Goal: Information Seeking & Learning: Learn about a topic

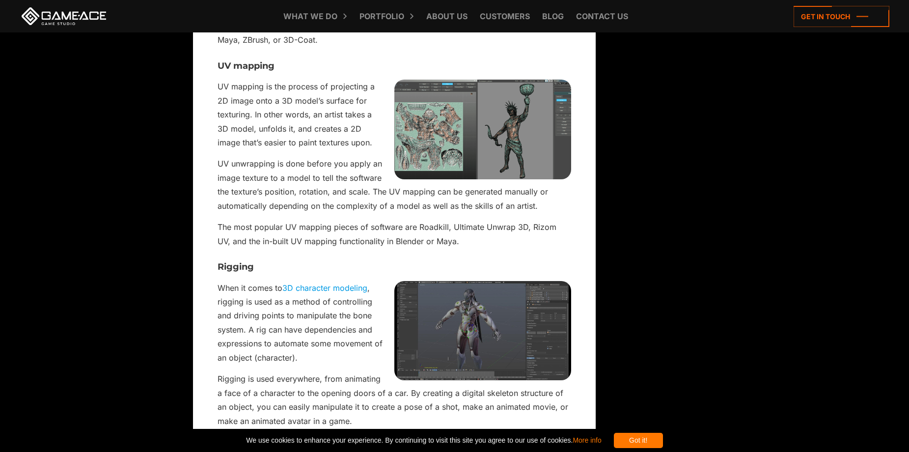
scroll to position [1474, 0]
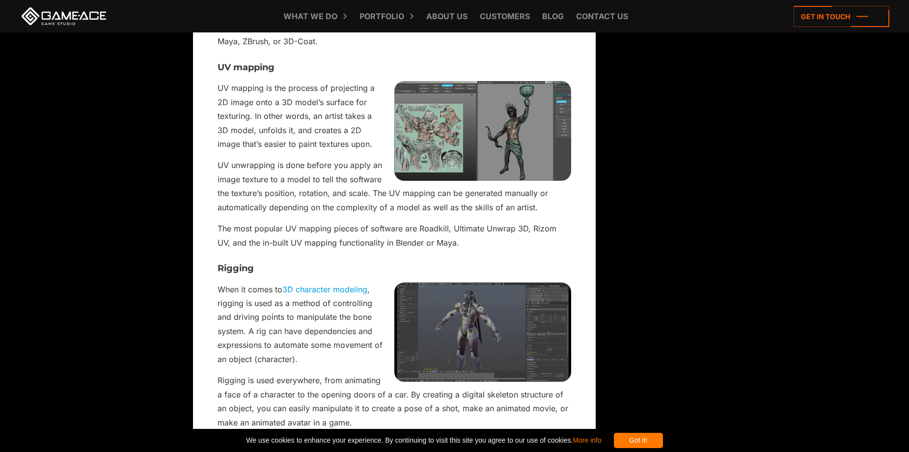
click at [472, 292] on img at bounding box center [482, 332] width 177 height 100
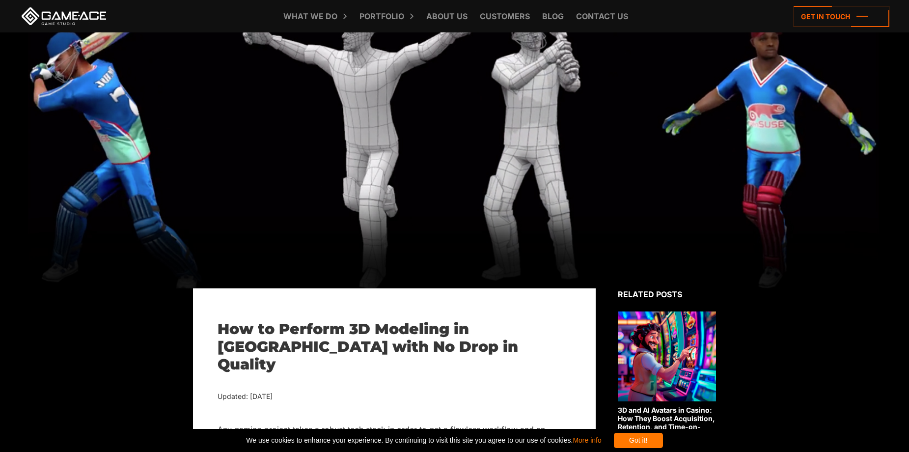
scroll to position [147, 0]
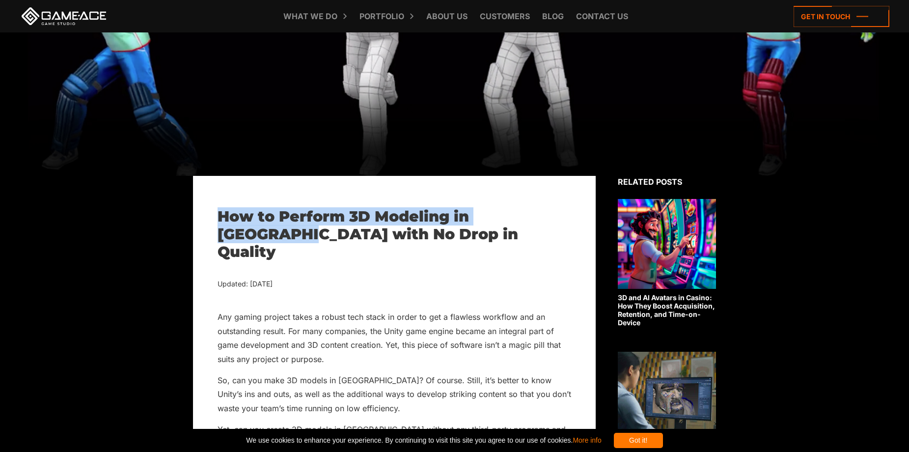
drag, startPoint x: 217, startPoint y: 213, endPoint x: 564, endPoint y: 215, distance: 346.8
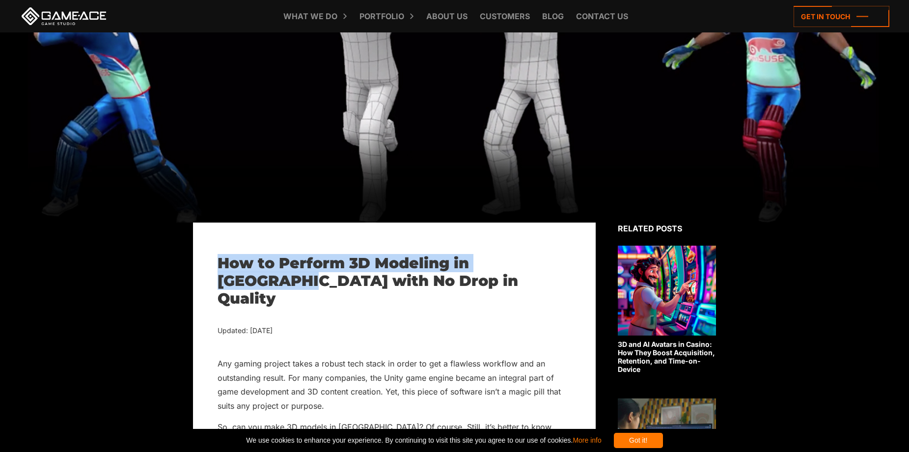
scroll to position [0, 0]
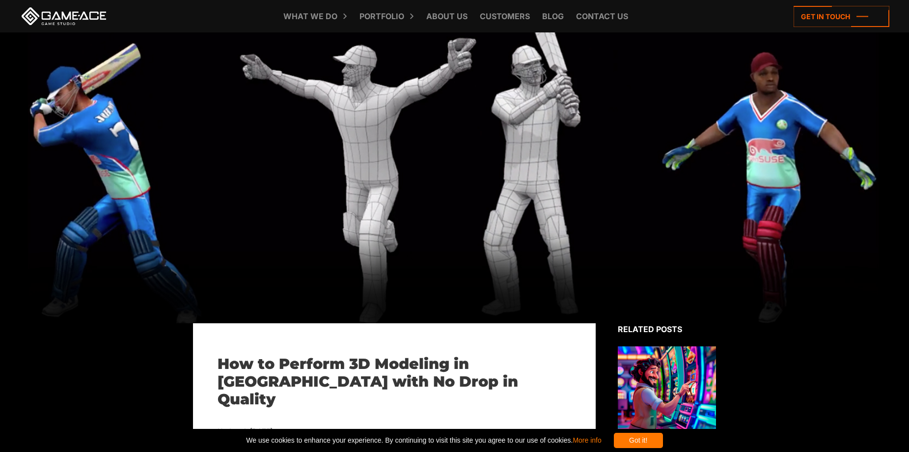
click at [486, 391] on h1 "How to Perform 3D Modeling in [GEOGRAPHIC_DATA] with No Drop in Quality" at bounding box center [395, 381] width 354 height 53
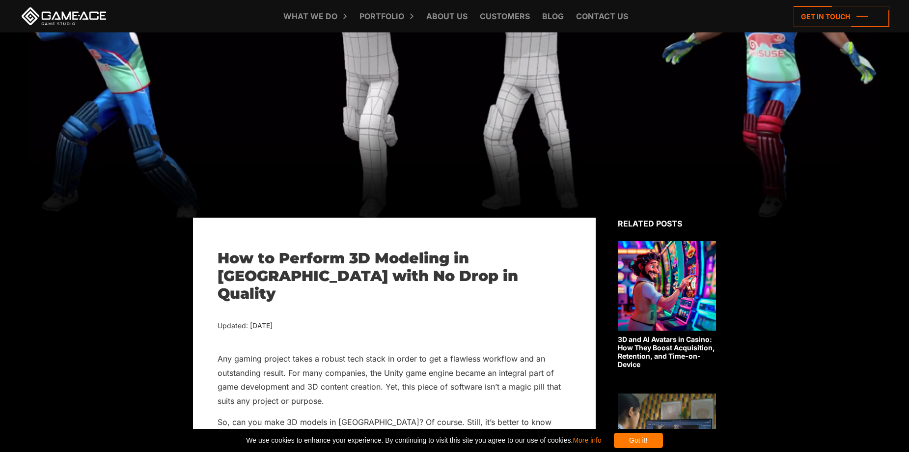
scroll to position [442, 0]
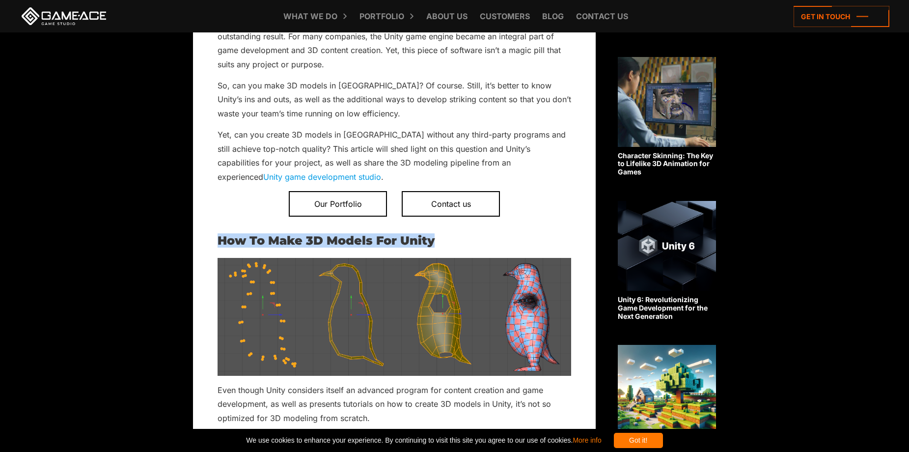
drag, startPoint x: 215, startPoint y: 221, endPoint x: 457, endPoint y: 222, distance: 242.2
copy h2 "How To Make 3D Models For Unity"
